Goal: Task Accomplishment & Management: Manage account settings

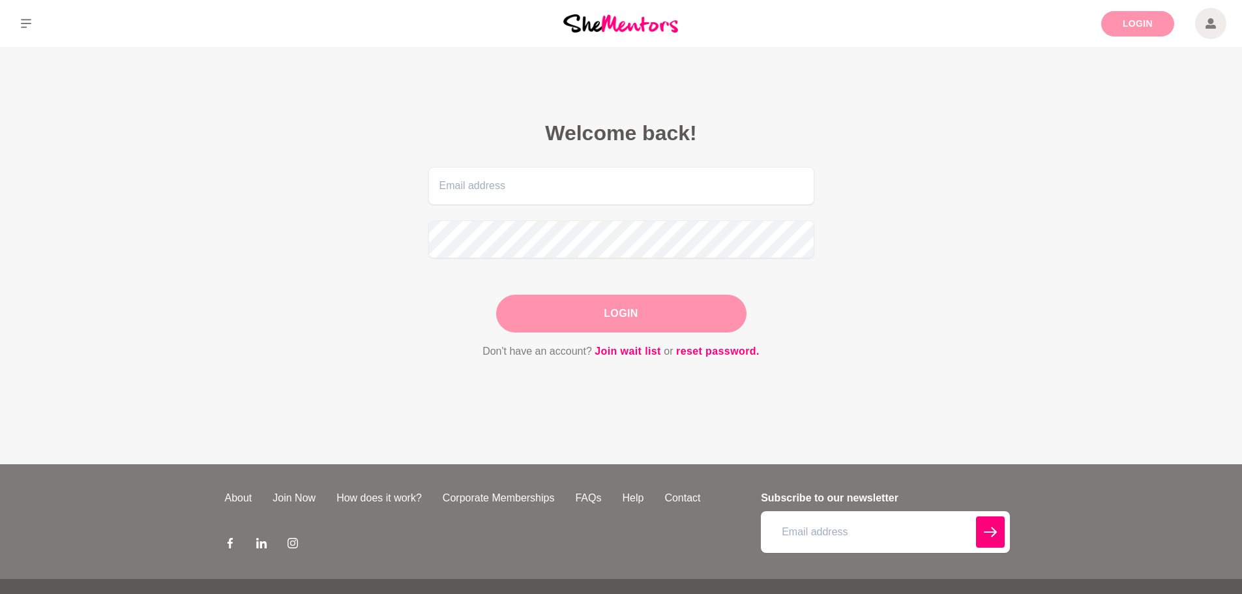
click at [1129, 16] on link "Login" at bounding box center [1137, 23] width 73 height 25
click at [624, 177] on input "email" at bounding box center [621, 186] width 386 height 38
type input "kateyonge@hotmail.com"
click at [606, 312] on button "Login" at bounding box center [621, 314] width 250 height 38
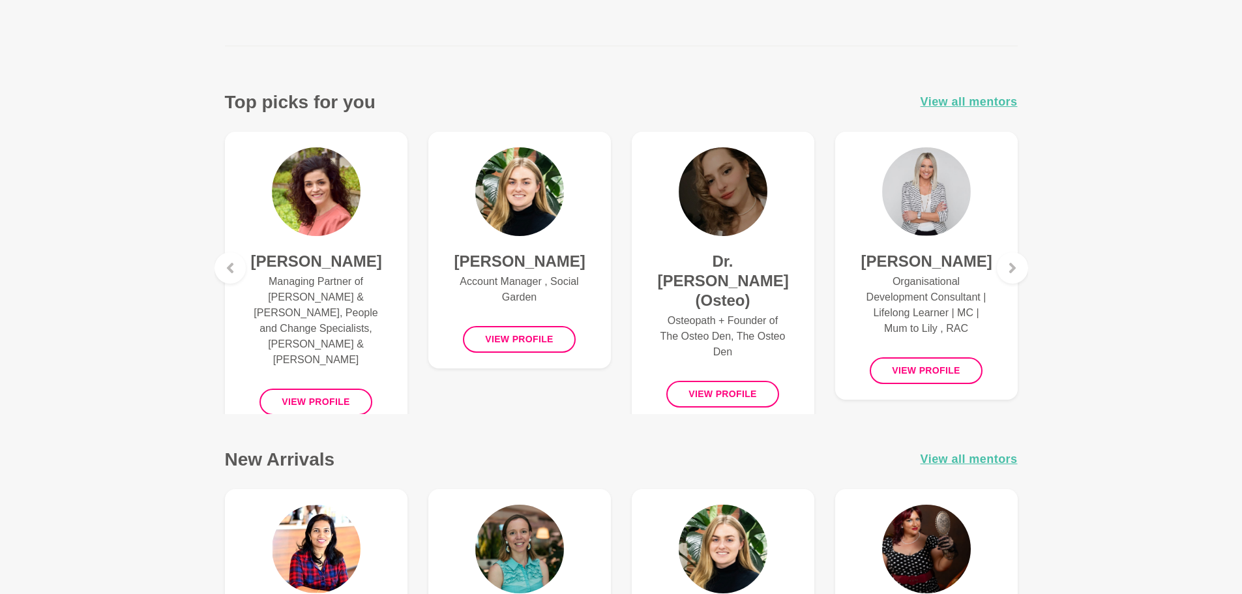
scroll to position [652, 0]
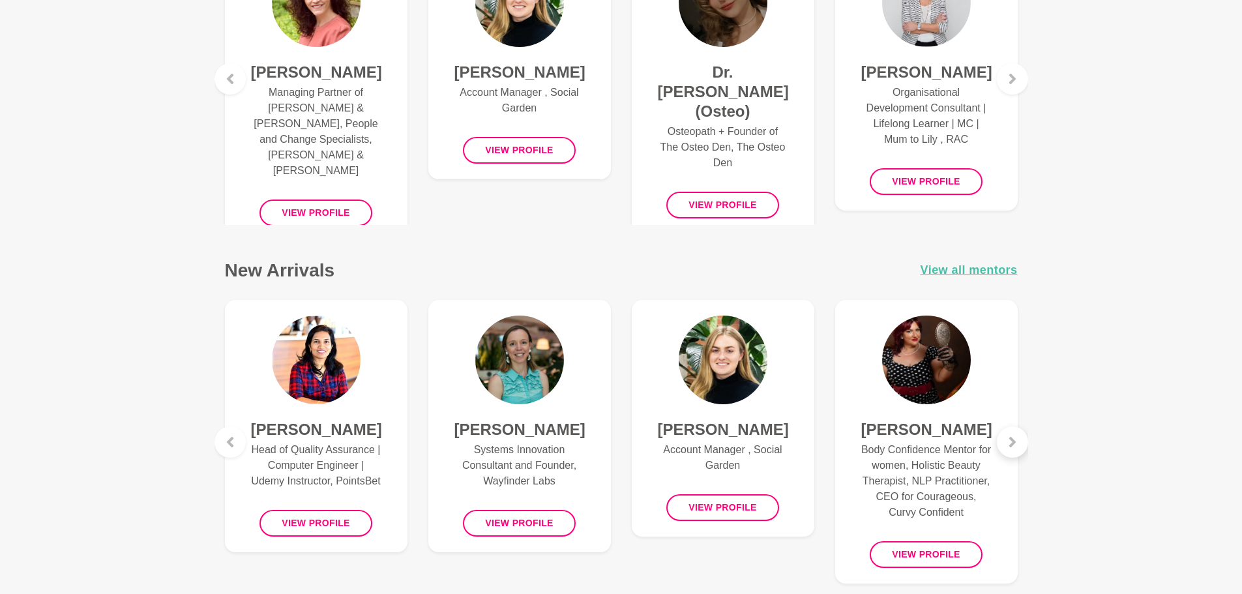
click at [1014, 434] on div at bounding box center [1012, 441] width 31 height 31
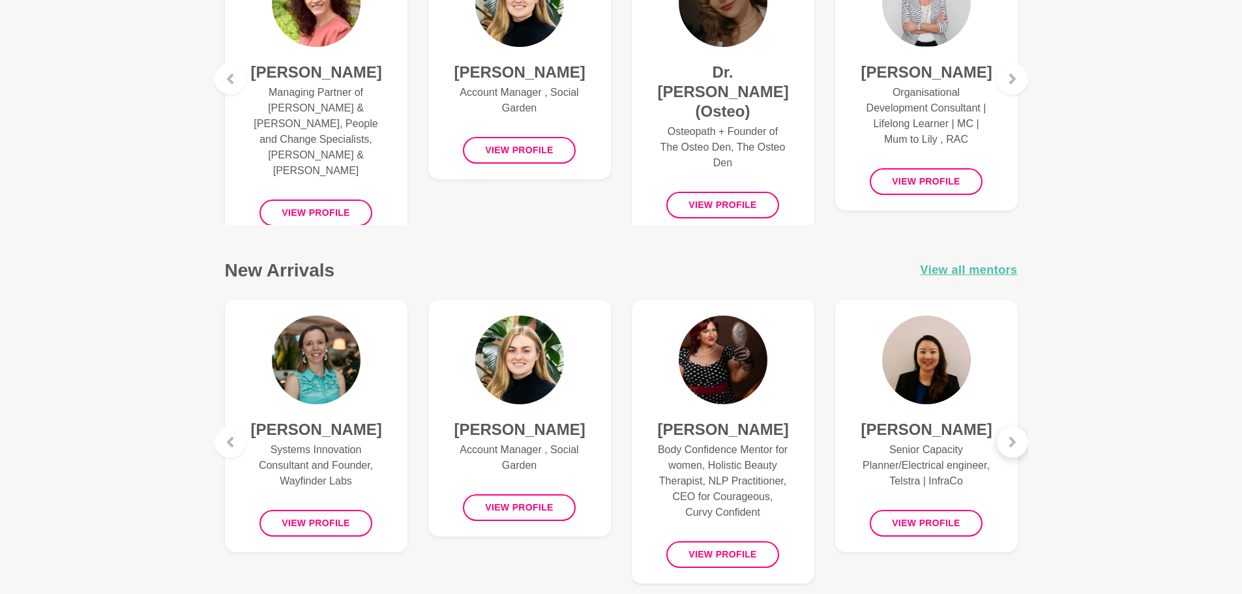
click at [1014, 434] on div at bounding box center [1012, 441] width 31 height 31
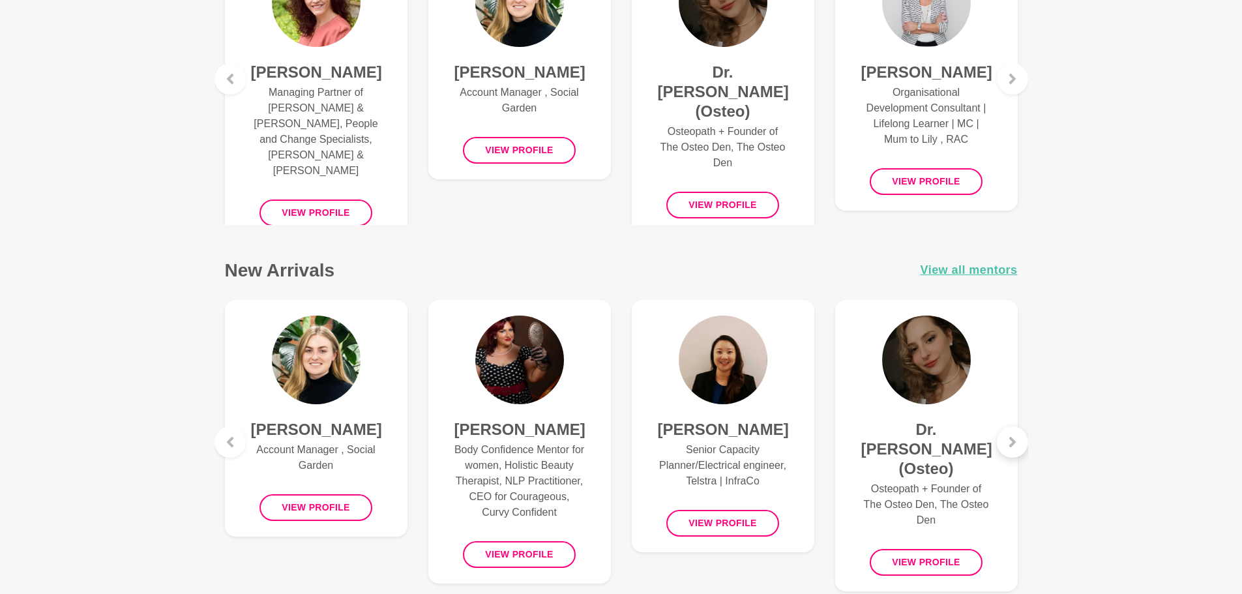
click at [1014, 434] on div at bounding box center [1012, 441] width 31 height 31
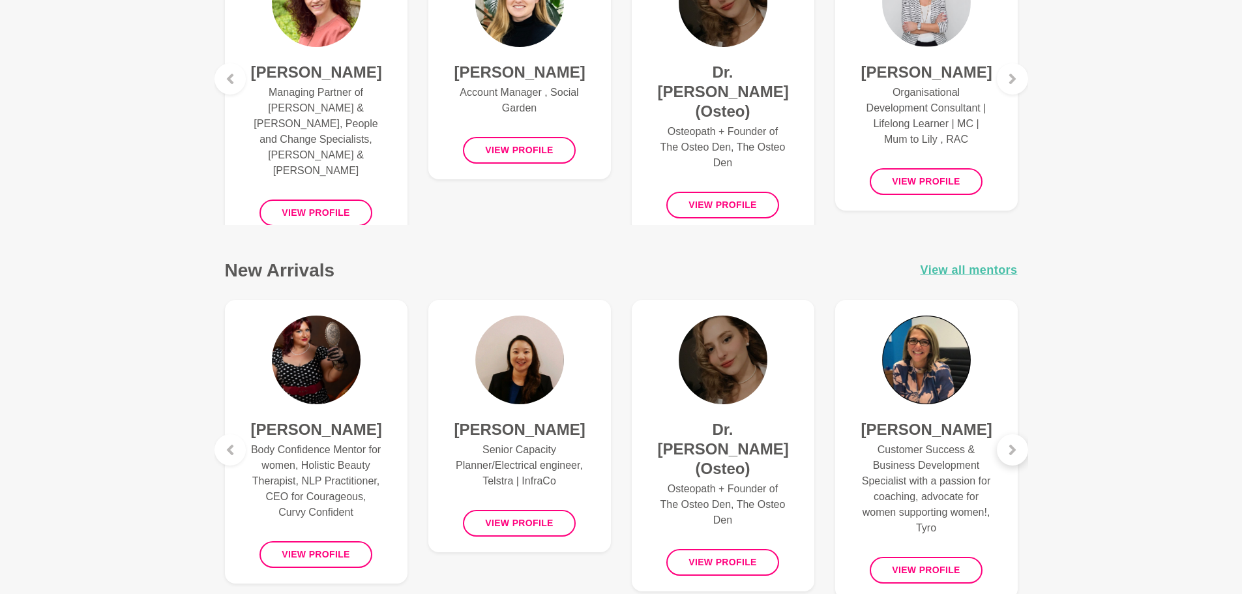
click at [1014, 434] on div at bounding box center [1012, 449] width 31 height 31
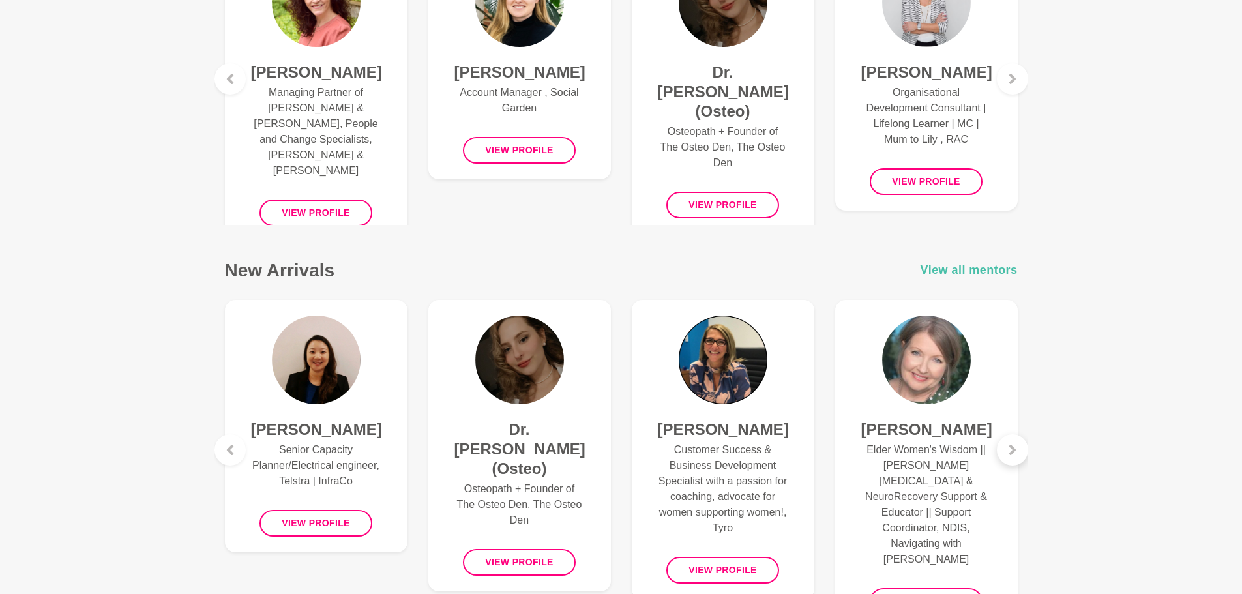
click at [1014, 434] on div at bounding box center [1012, 449] width 31 height 31
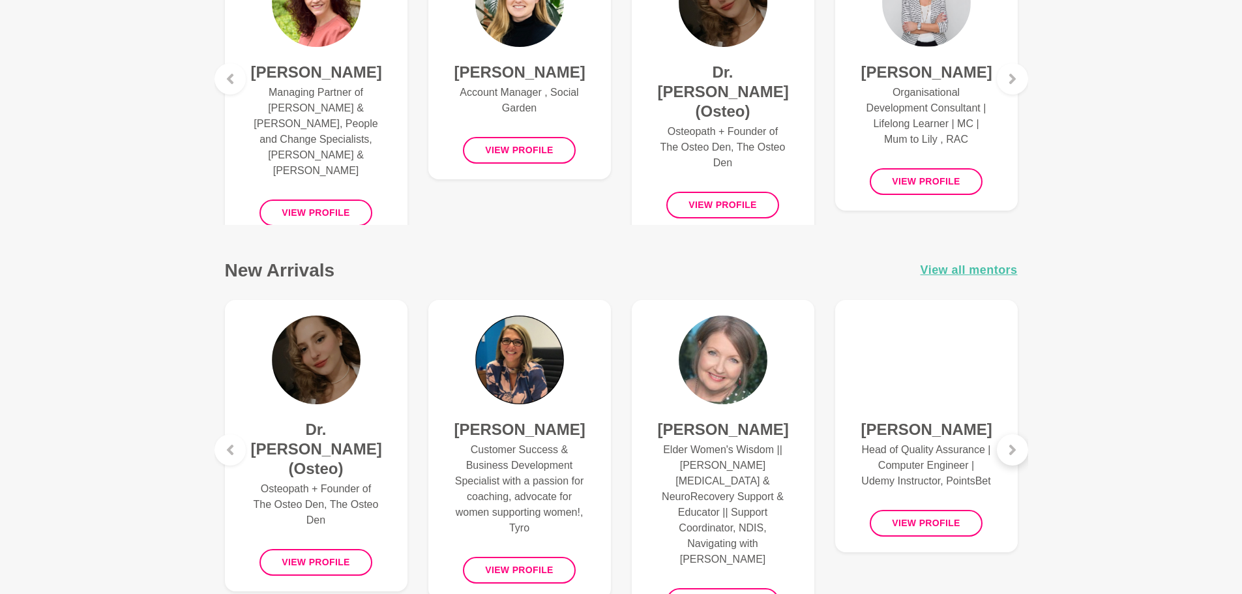
click at [1014, 434] on div at bounding box center [1012, 449] width 31 height 31
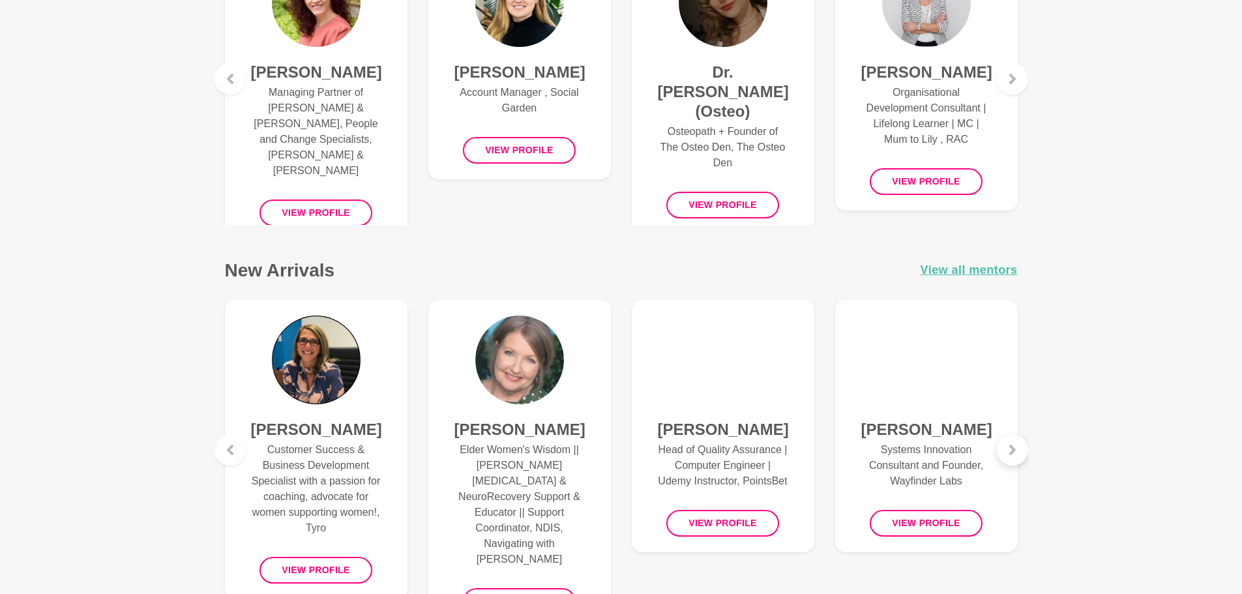
click at [1014, 434] on div at bounding box center [1012, 449] width 31 height 31
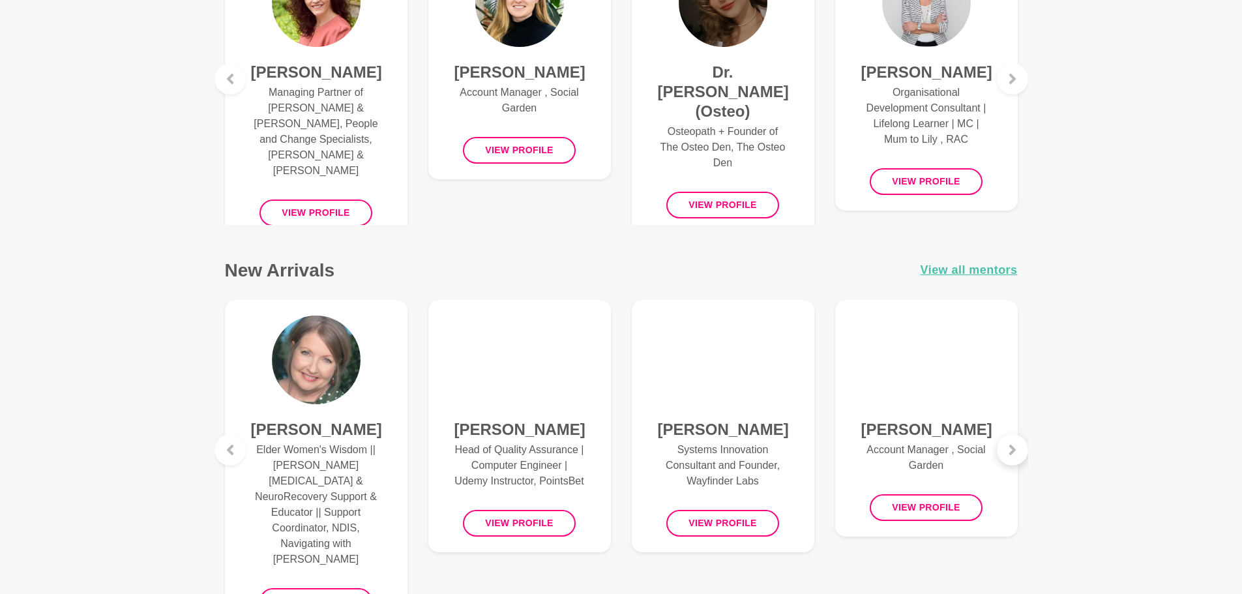
click at [1014, 434] on div at bounding box center [1012, 449] width 31 height 31
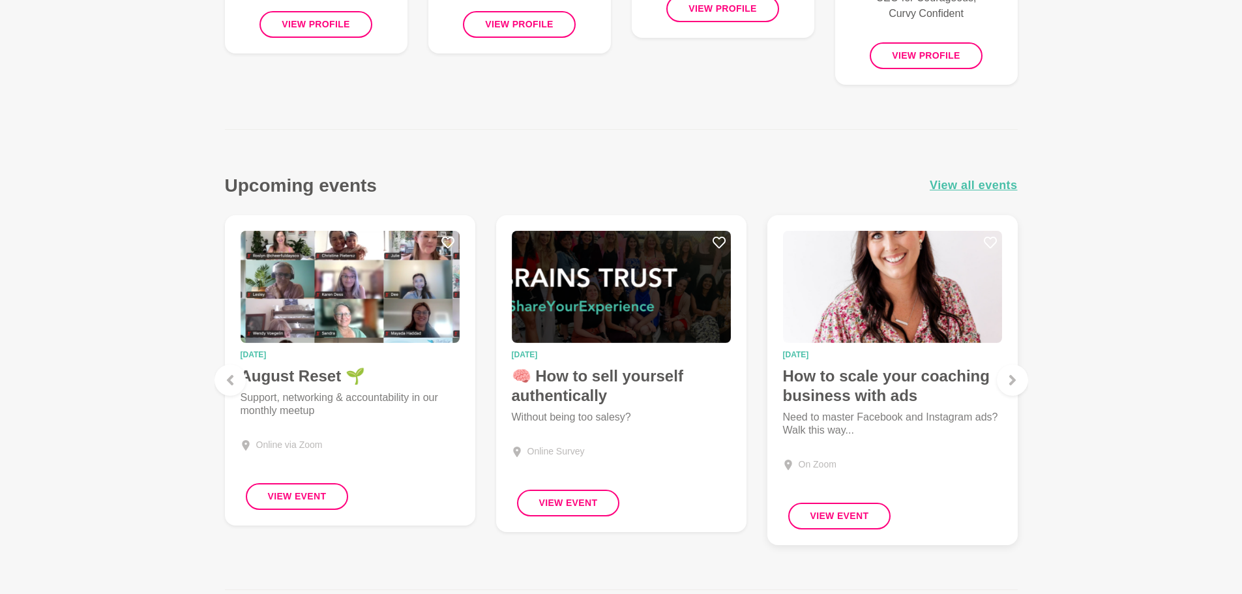
scroll to position [1173, 0]
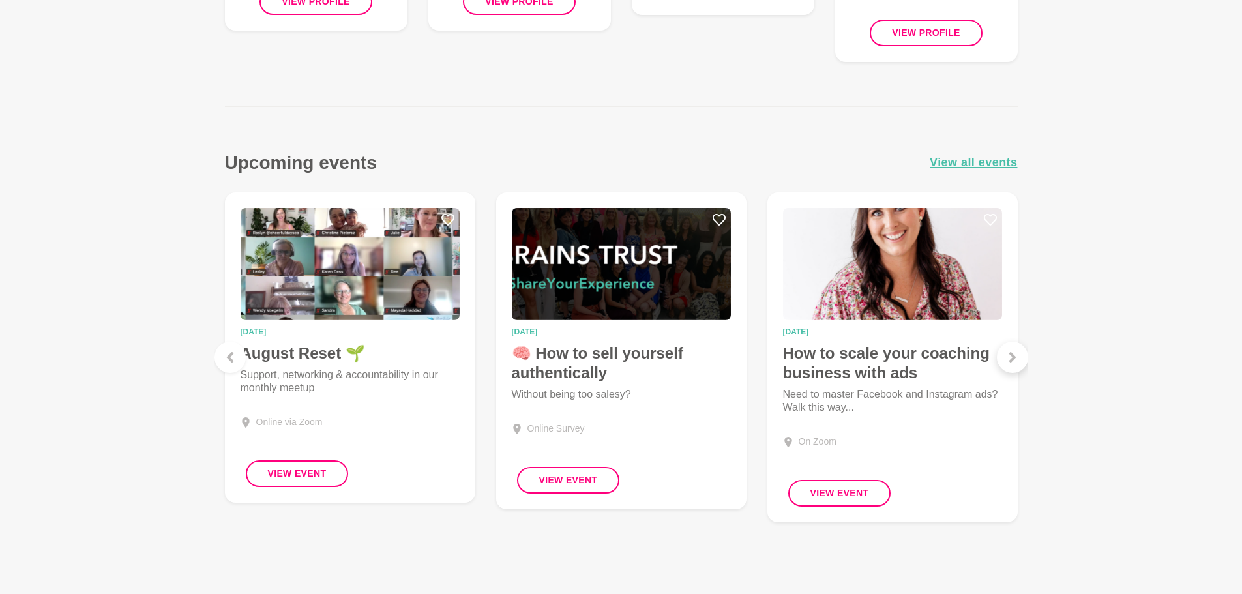
click at [1016, 358] on icon at bounding box center [1012, 357] width 10 height 10
